Goal: Information Seeking & Learning: Learn about a topic

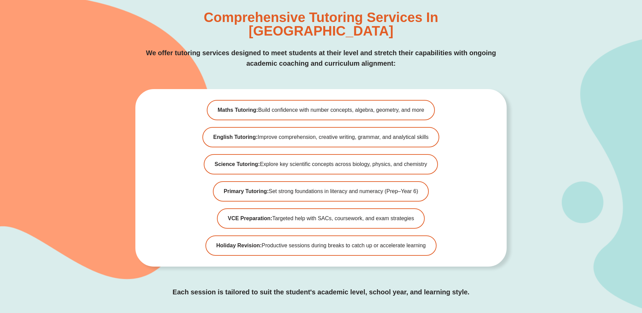
scroll to position [2165, 0]
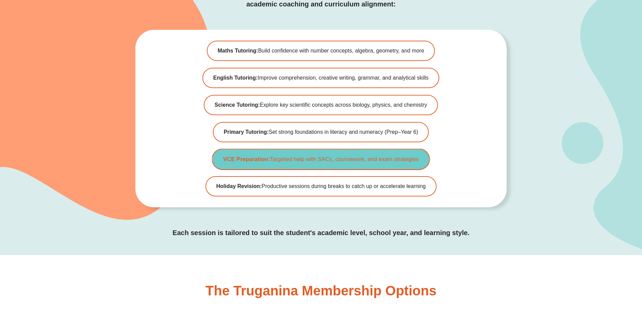
click at [273, 156] on span "VCE Preparation: Targeted help with SACs, coursework, and exam strategies" at bounding box center [321, 159] width 196 height 6
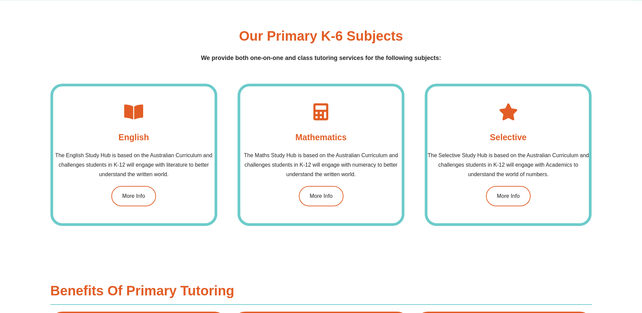
scroll to position [643, 0]
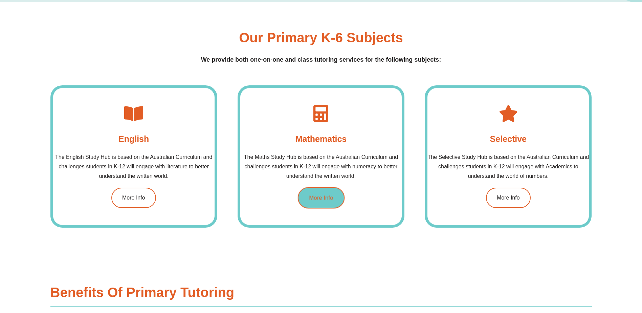
click at [322, 189] on link "More Info" at bounding box center [320, 197] width 47 height 21
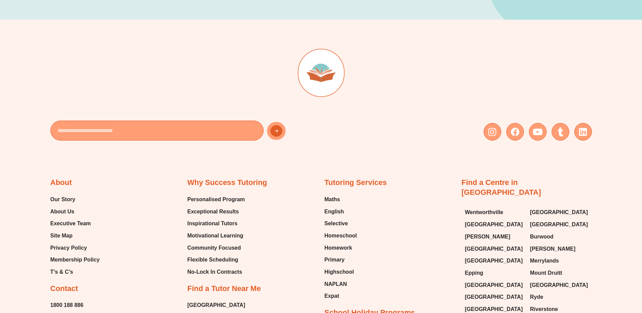
scroll to position [474, 0]
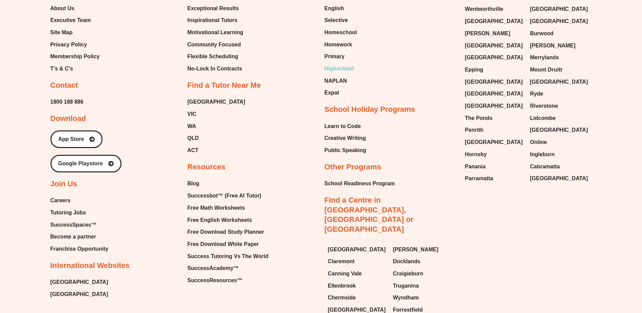
click at [337, 68] on span "Highschool" at bounding box center [338, 69] width 29 height 10
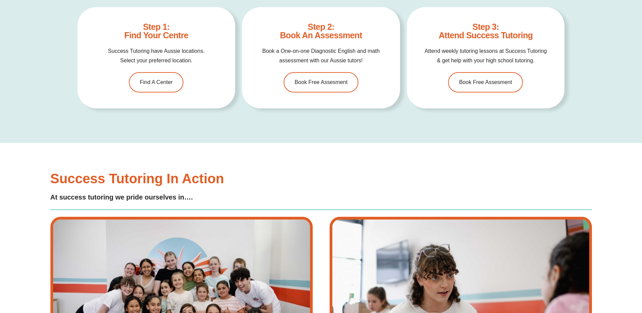
scroll to position [2741, 0]
